Goal: Navigation & Orientation: Find specific page/section

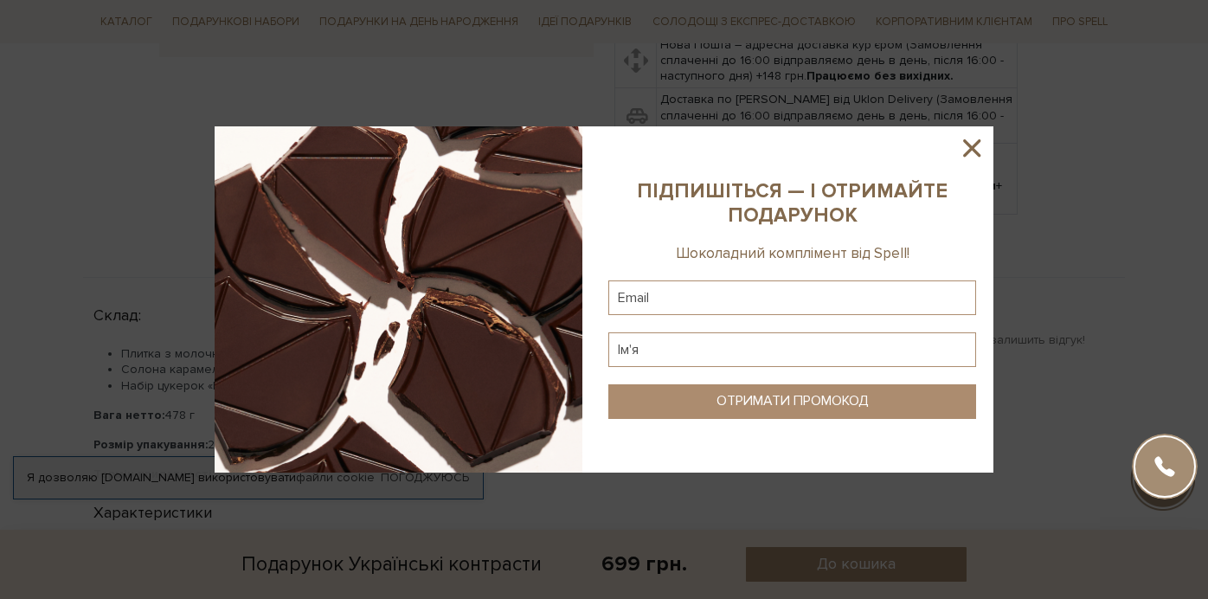
scroll to position [608, 0]
click at [971, 144] on icon at bounding box center [971, 147] width 29 height 29
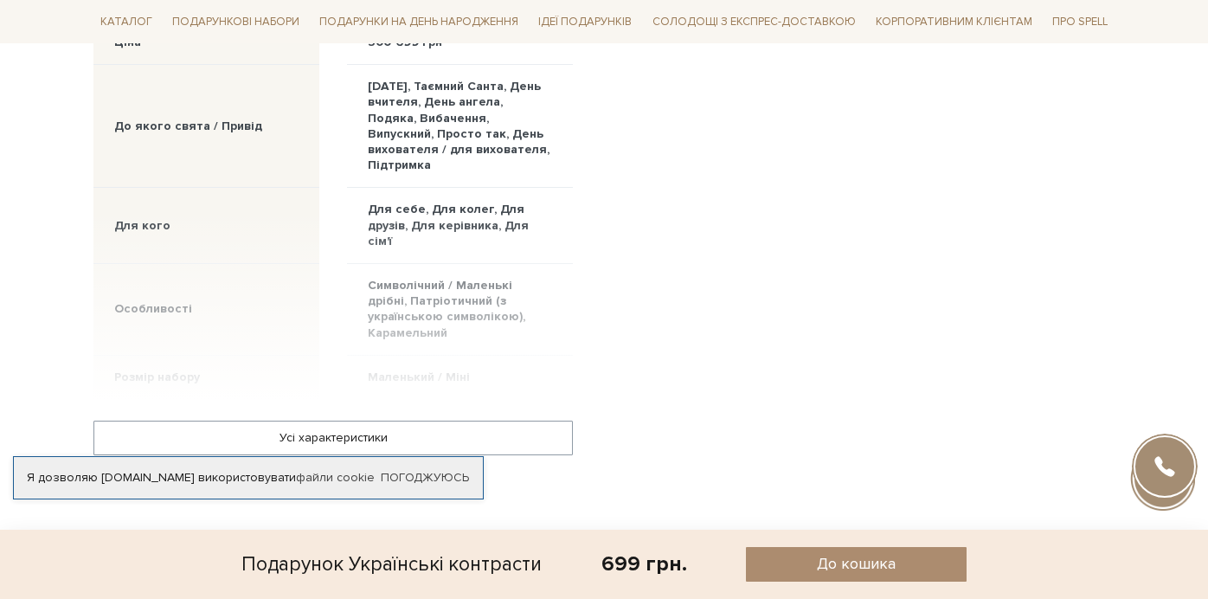
scroll to position [1106, 0]
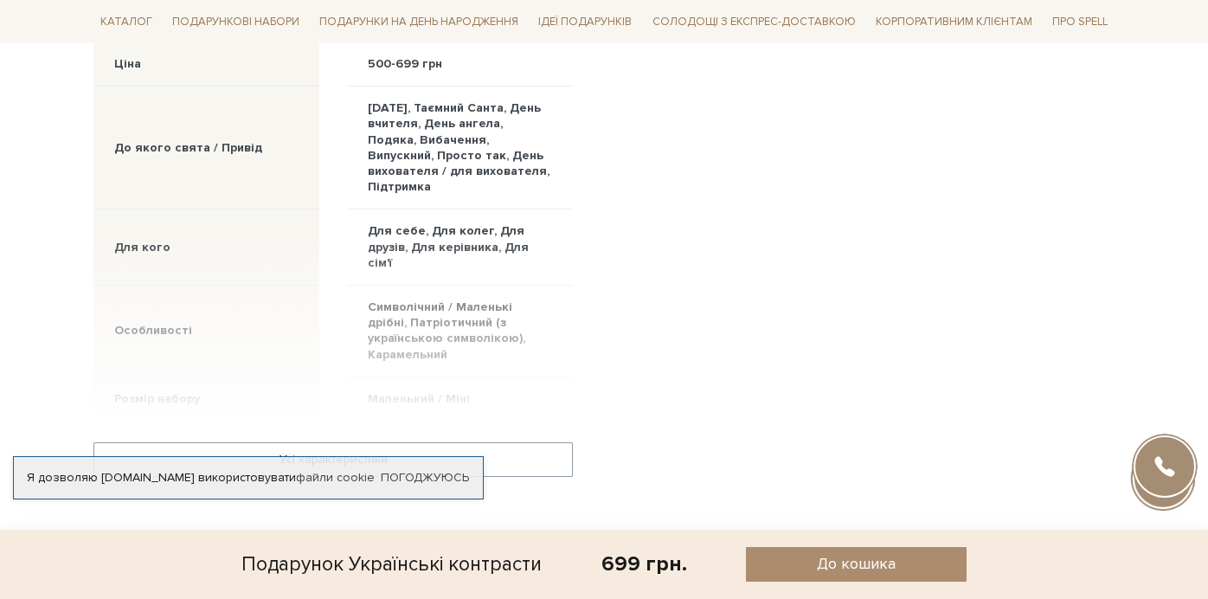
click at [465, 232] on div at bounding box center [332, 326] width 479 height 189
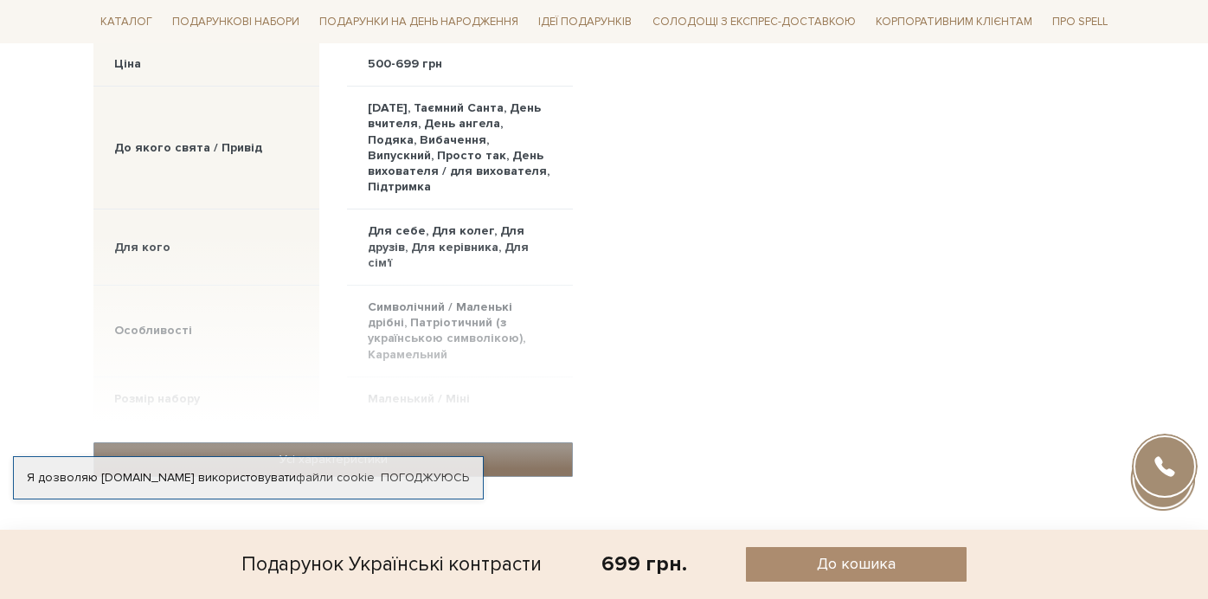
click at [339, 443] on link "Усі характеристики" at bounding box center [333, 459] width 478 height 33
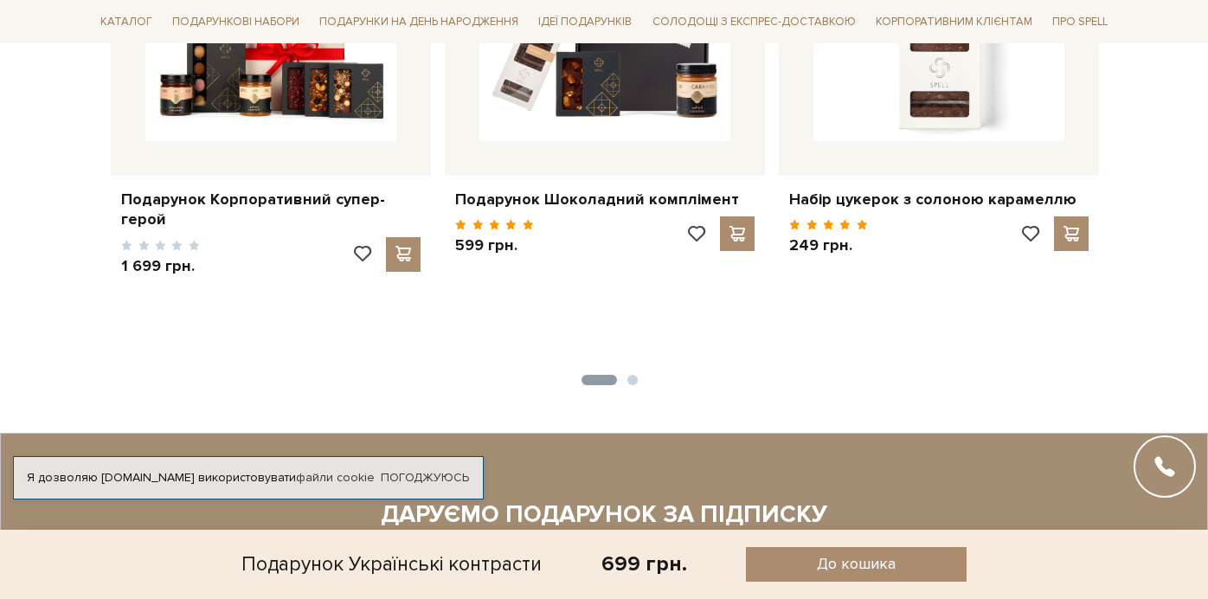
scroll to position [2217, 0]
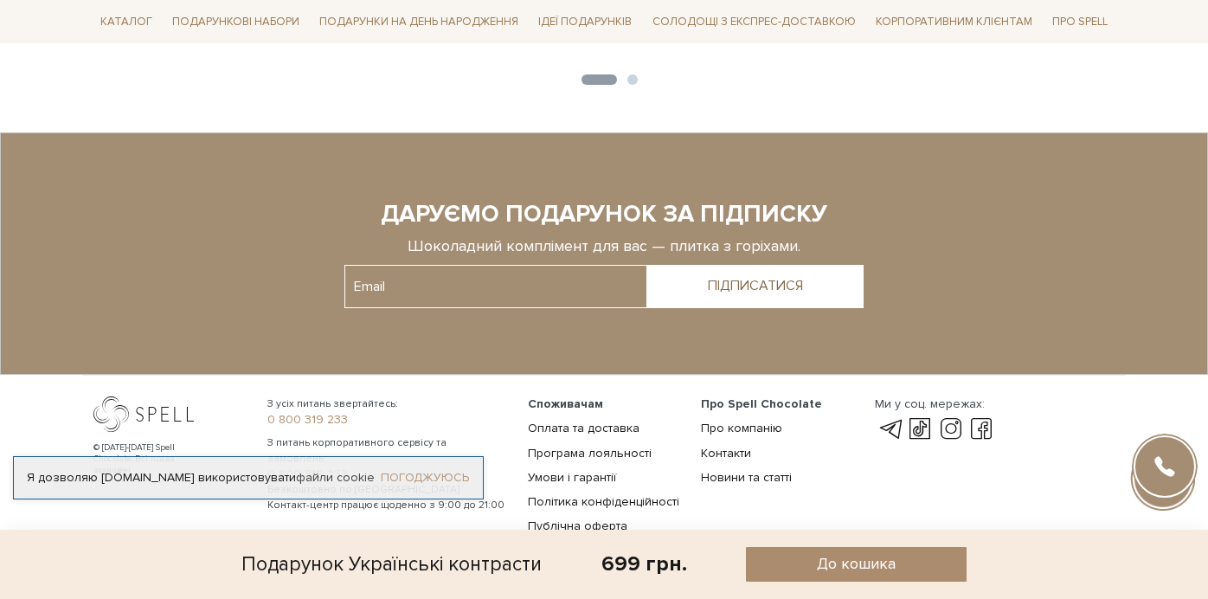
click at [441, 470] on link "Погоджуюсь" at bounding box center [425, 478] width 88 height 16
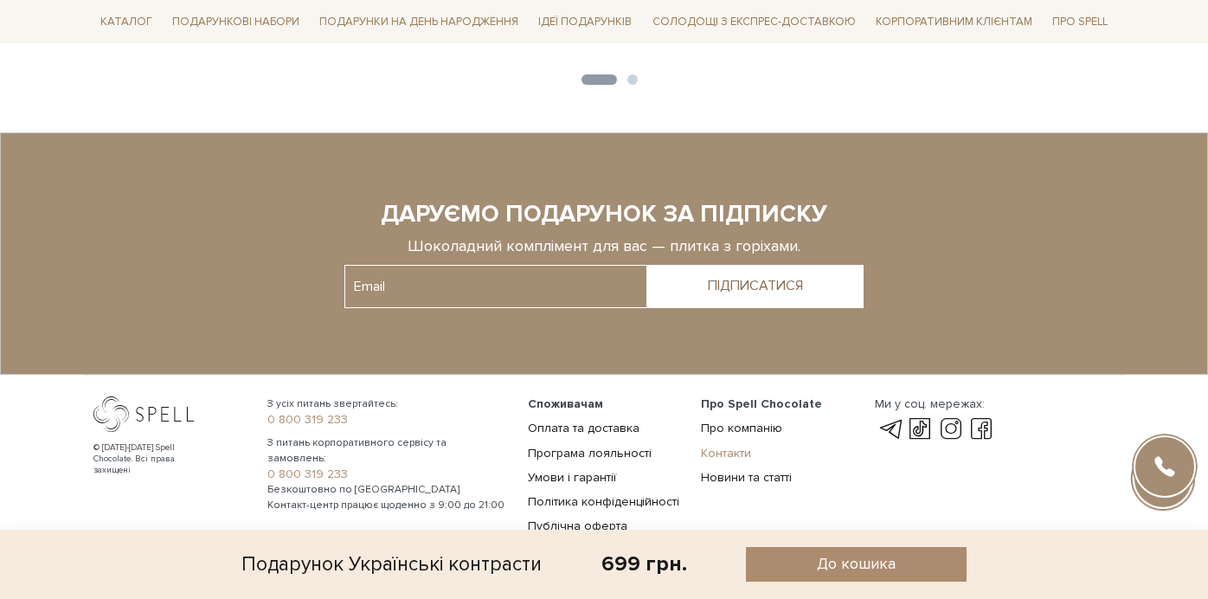
click at [730, 446] on link "Контакти" at bounding box center [726, 453] width 50 height 15
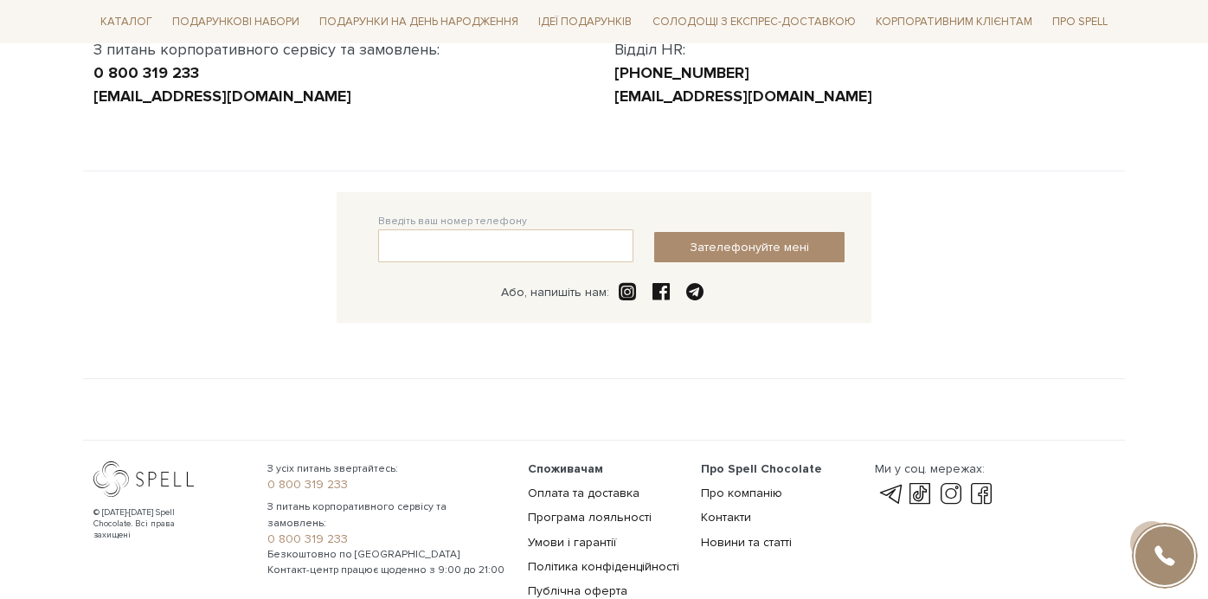
scroll to position [444, 0]
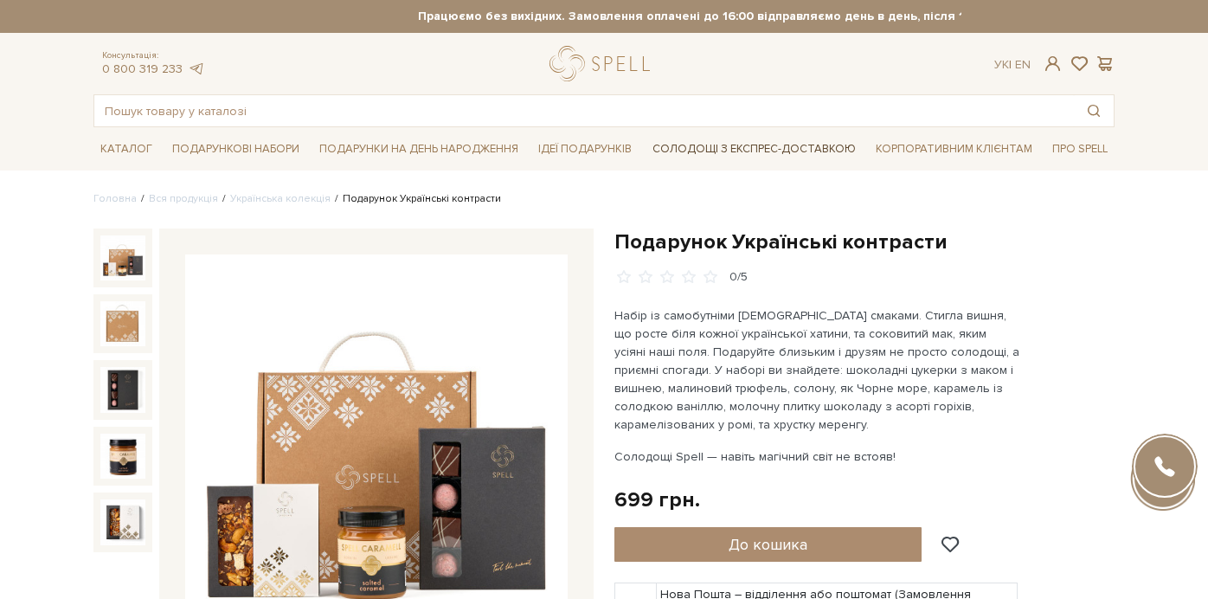
click at [740, 151] on link "Солодощі з експрес-доставкою" at bounding box center [753, 148] width 217 height 29
